Goal: Task Accomplishment & Management: Use online tool/utility

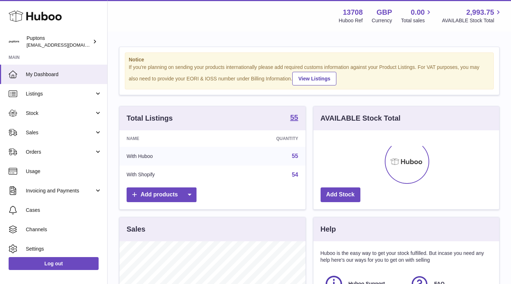
scroll to position [112, 186]
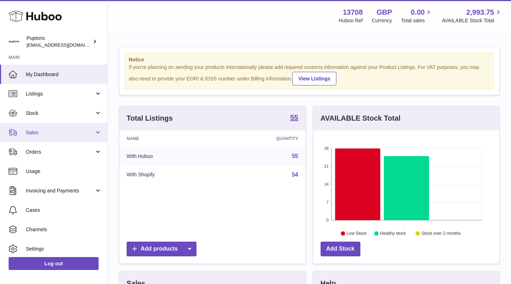
click at [48, 135] on span "Sales" at bounding box center [60, 132] width 69 height 7
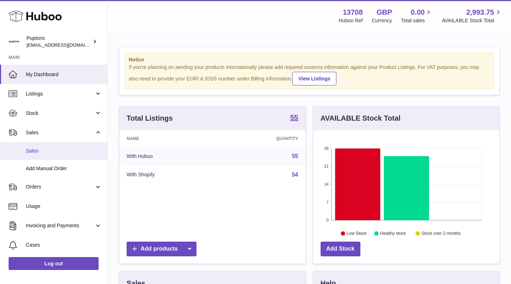
click at [53, 153] on span "Sales" at bounding box center [64, 150] width 76 height 7
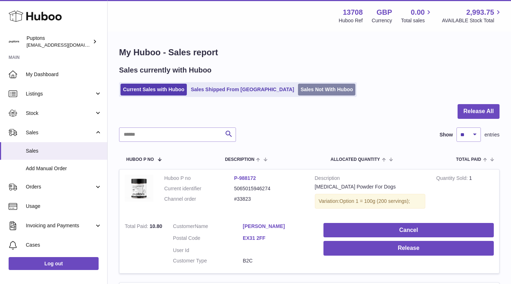
click at [298, 88] on link "Sales Not With Huboo" at bounding box center [326, 90] width 57 height 12
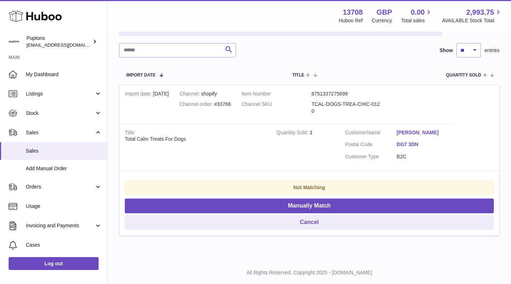
scroll to position [116, 0]
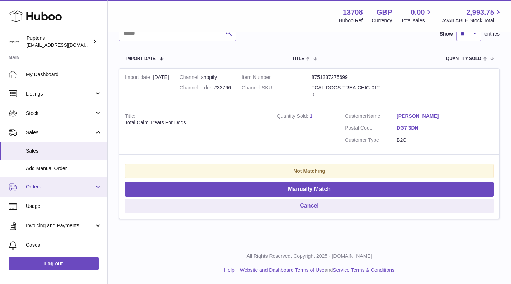
click at [45, 192] on link "Orders" at bounding box center [53, 186] width 107 height 19
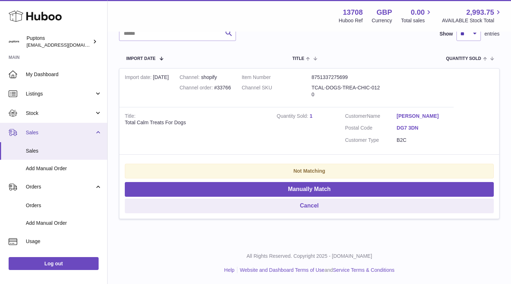
click at [36, 127] on link "Sales" at bounding box center [53, 132] width 107 height 19
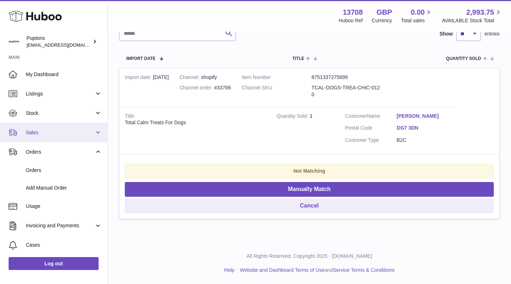
click at [38, 132] on span "Sales" at bounding box center [60, 132] width 69 height 7
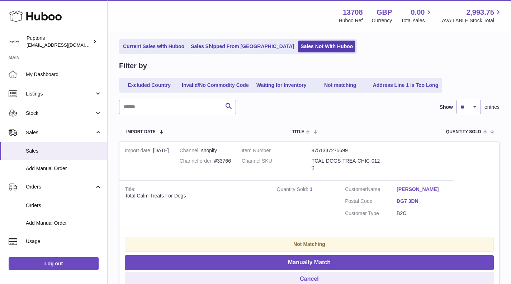
scroll to position [9, 0]
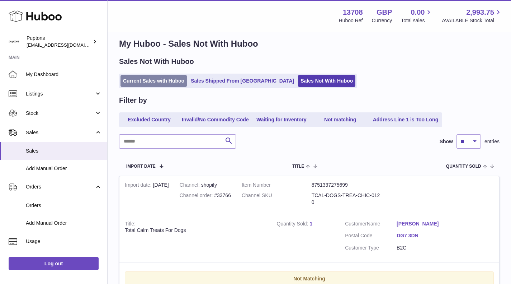
click at [149, 78] on link "Current Sales with Huboo" at bounding box center [154, 81] width 66 height 12
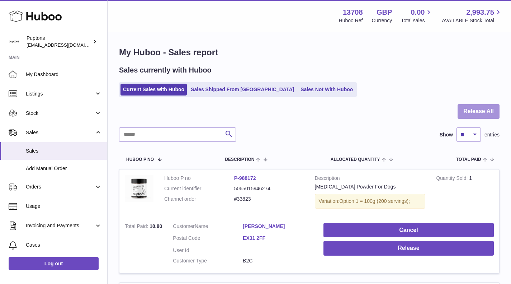
click at [492, 111] on button "Release All" at bounding box center [479, 111] width 42 height 15
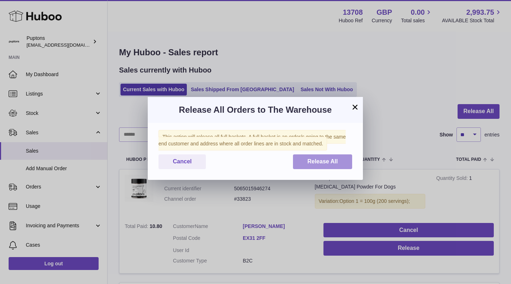
click at [343, 167] on button "Release All" at bounding box center [322, 161] width 59 height 15
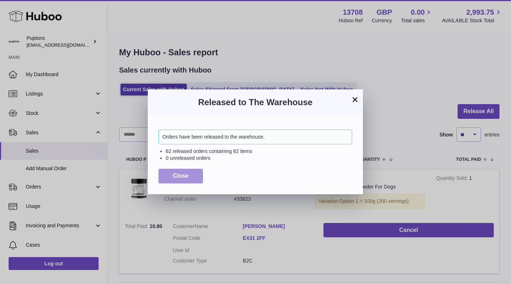
click at [200, 173] on button "Close" at bounding box center [181, 176] width 44 height 15
